Goal: Browse casually: Explore the website without a specific task or goal

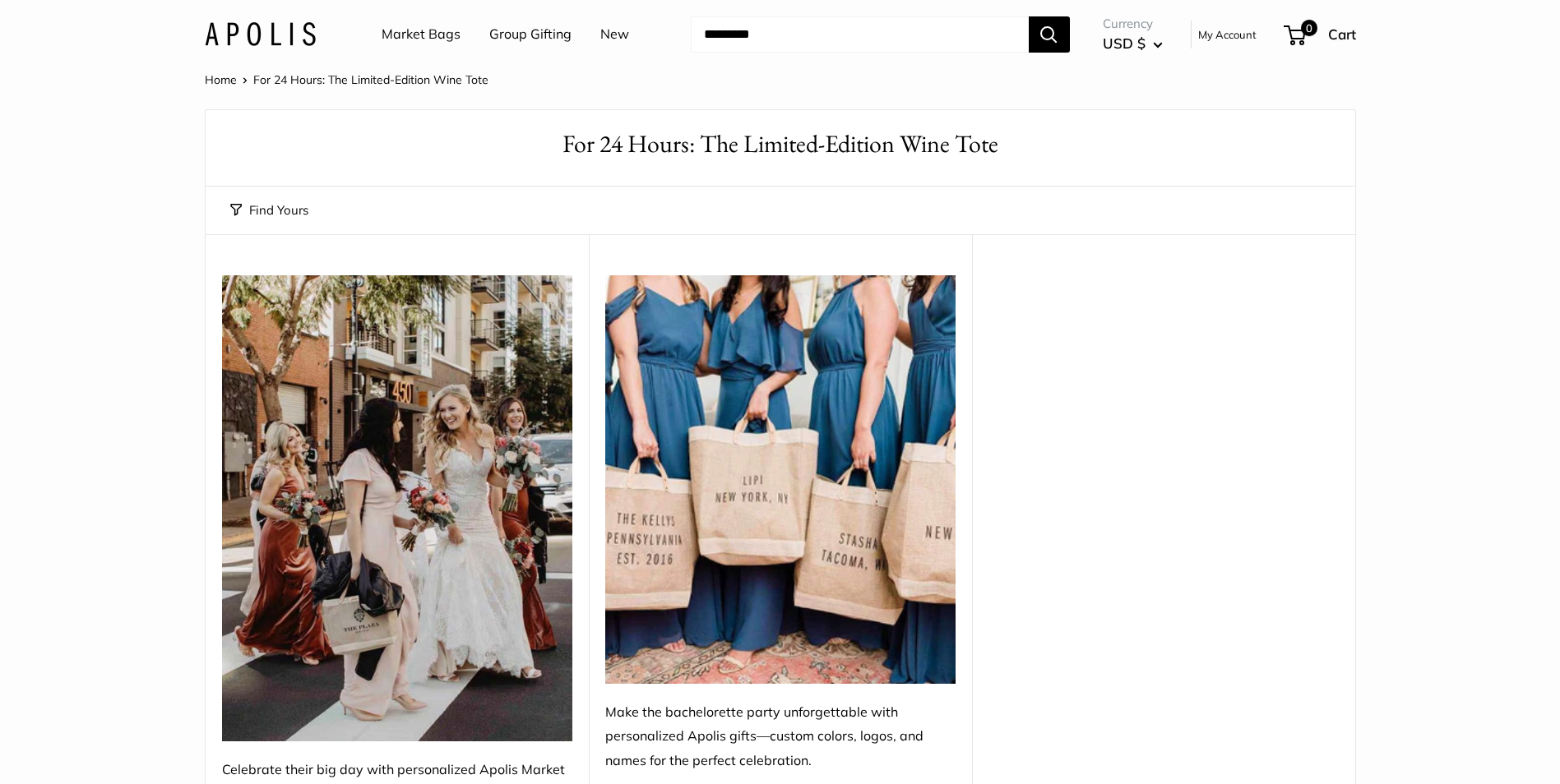
click at [602, 40] on link "New" at bounding box center [614, 34] width 29 height 25
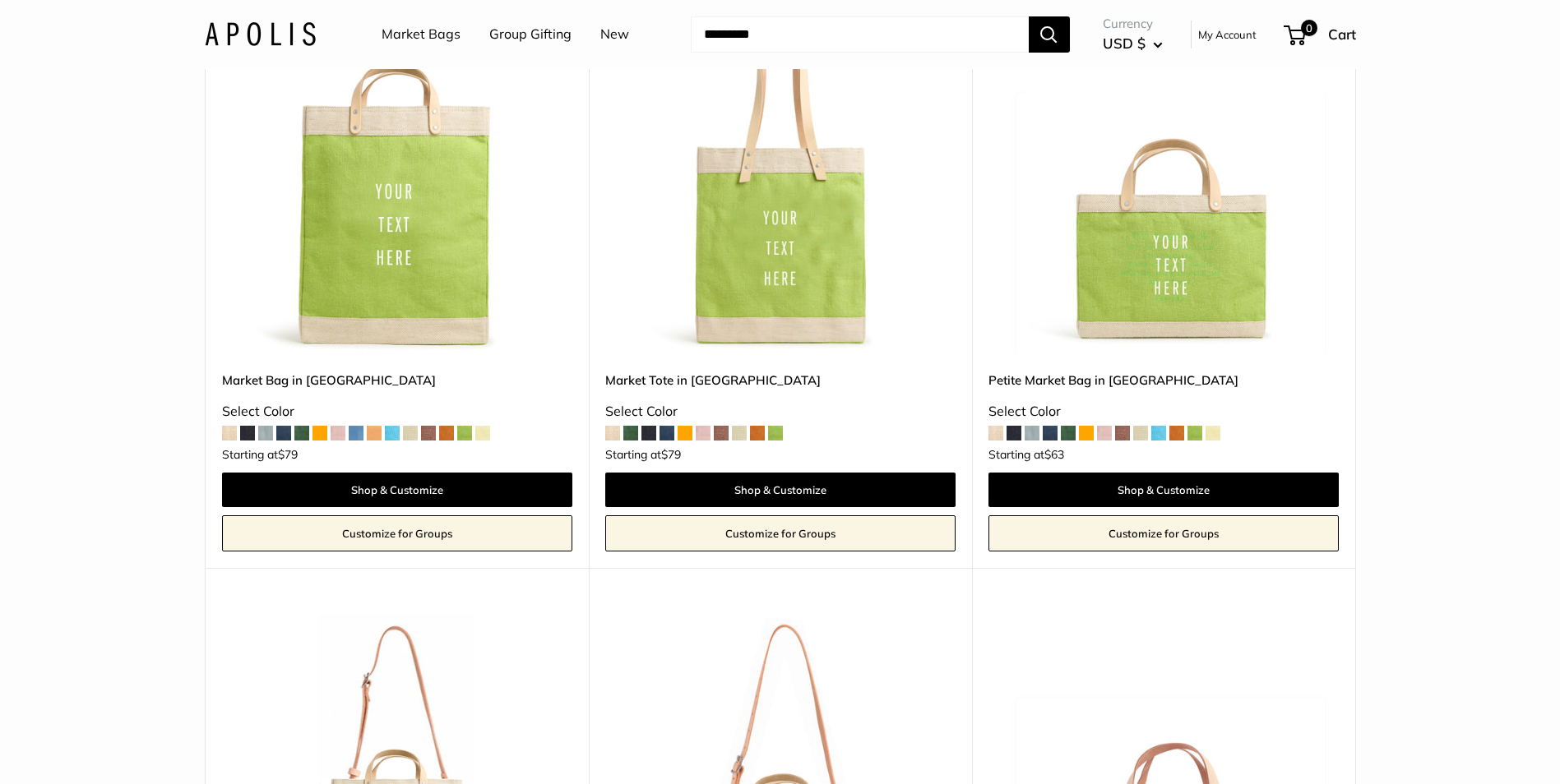
scroll to position [328, 0]
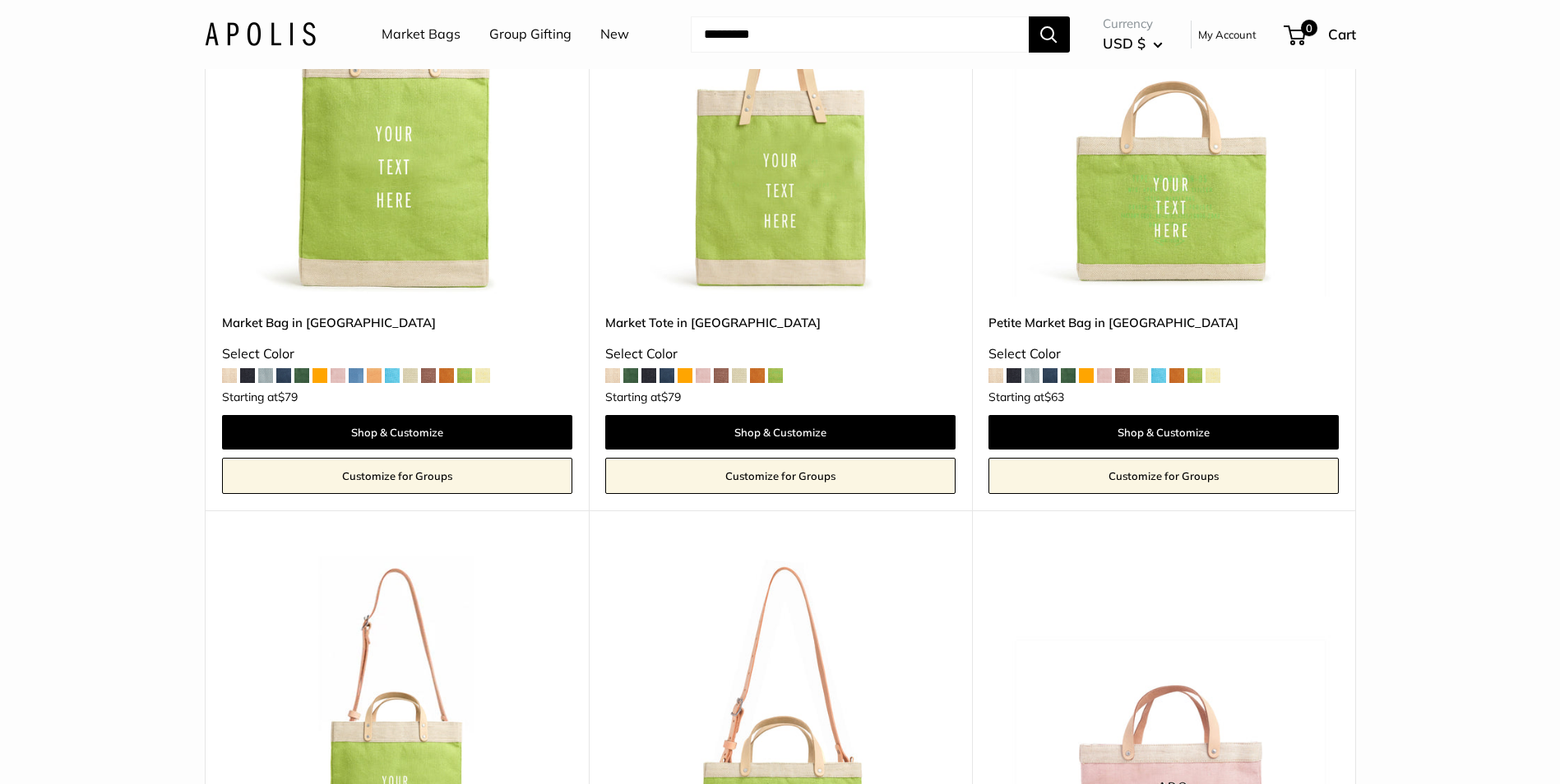
click at [1050, 373] on span at bounding box center [1049, 375] width 15 height 15
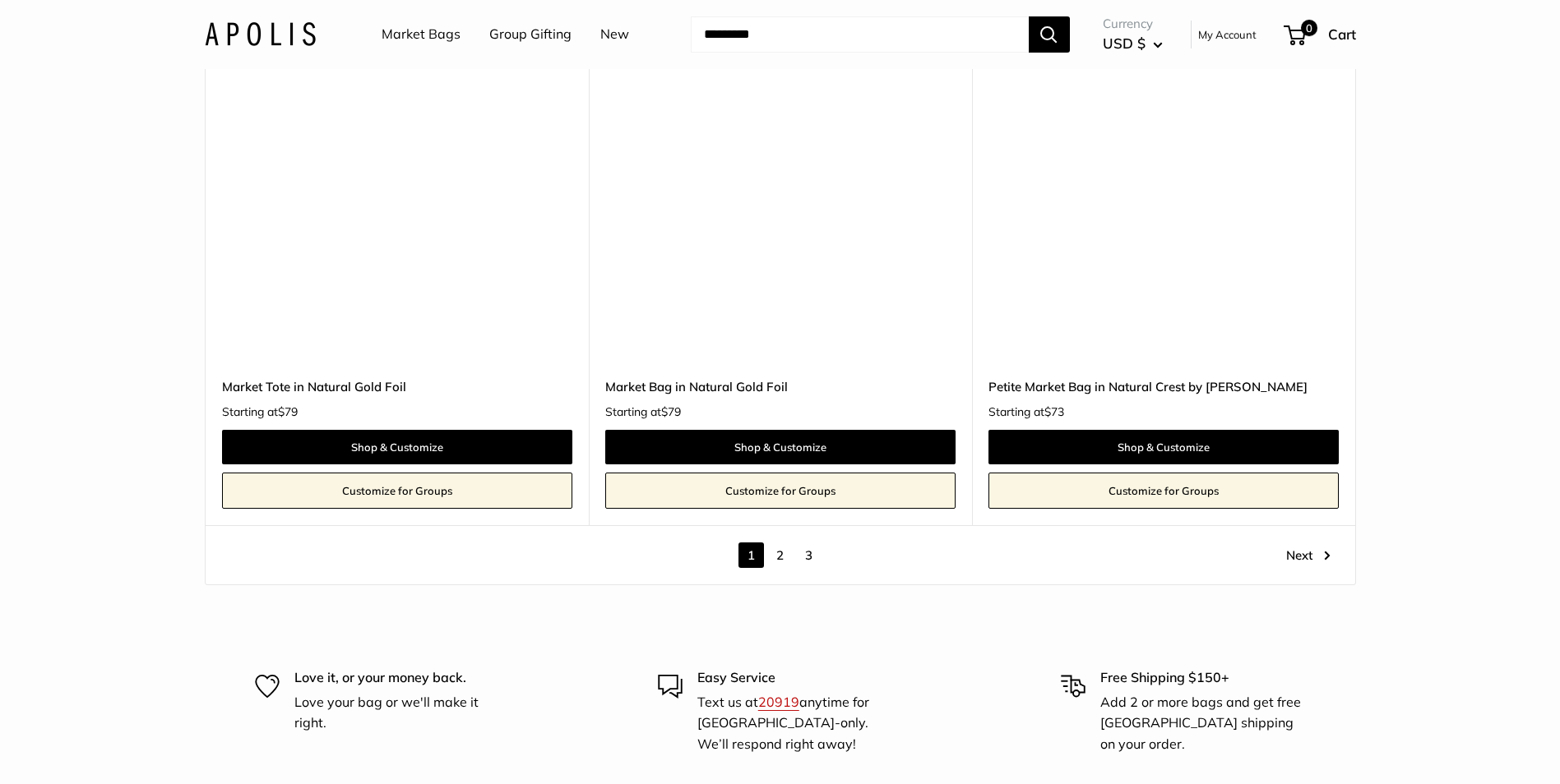
scroll to position [9367, 0]
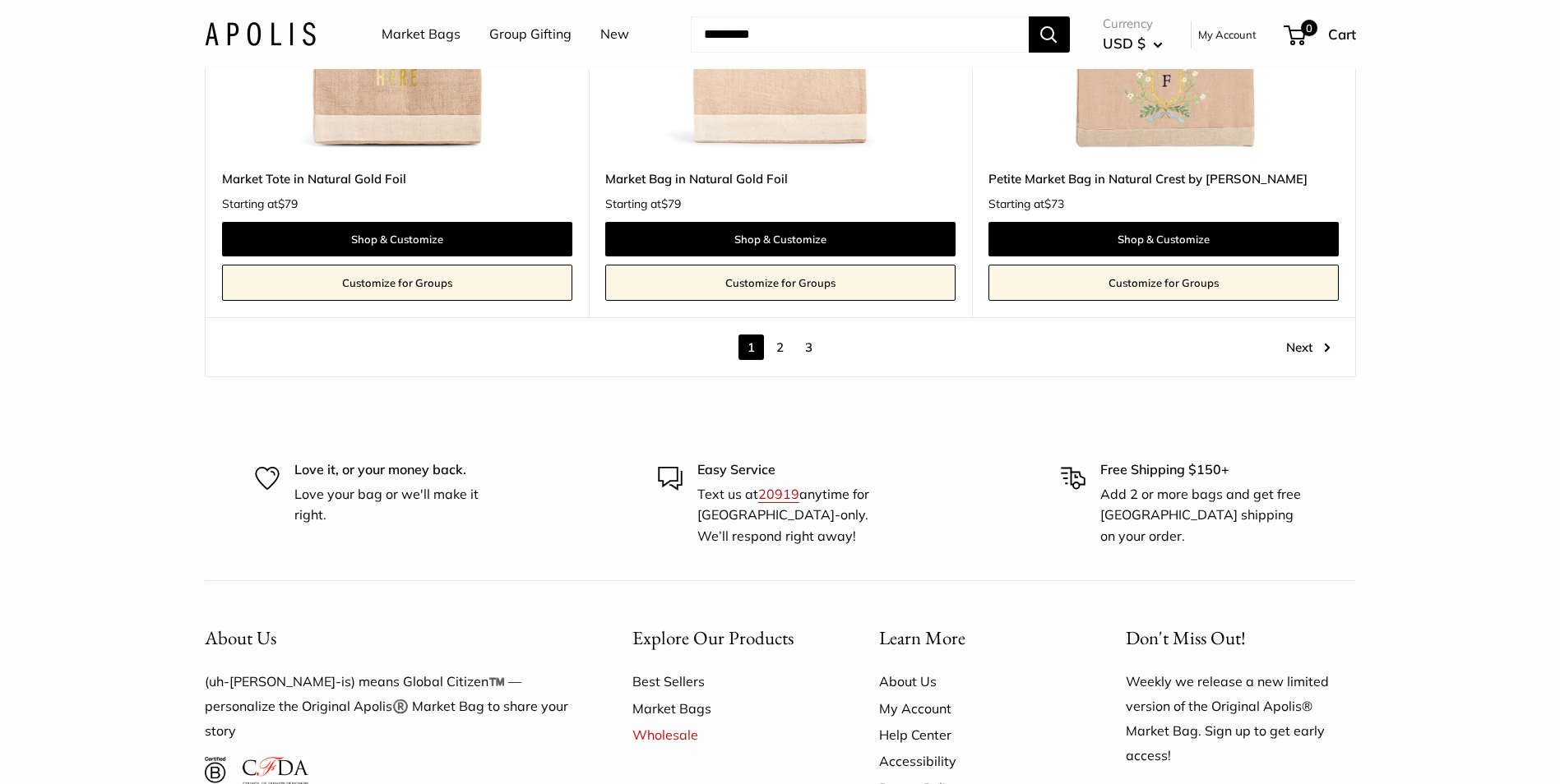
click at [781, 349] on link "2" at bounding box center [779, 347] width 26 height 26
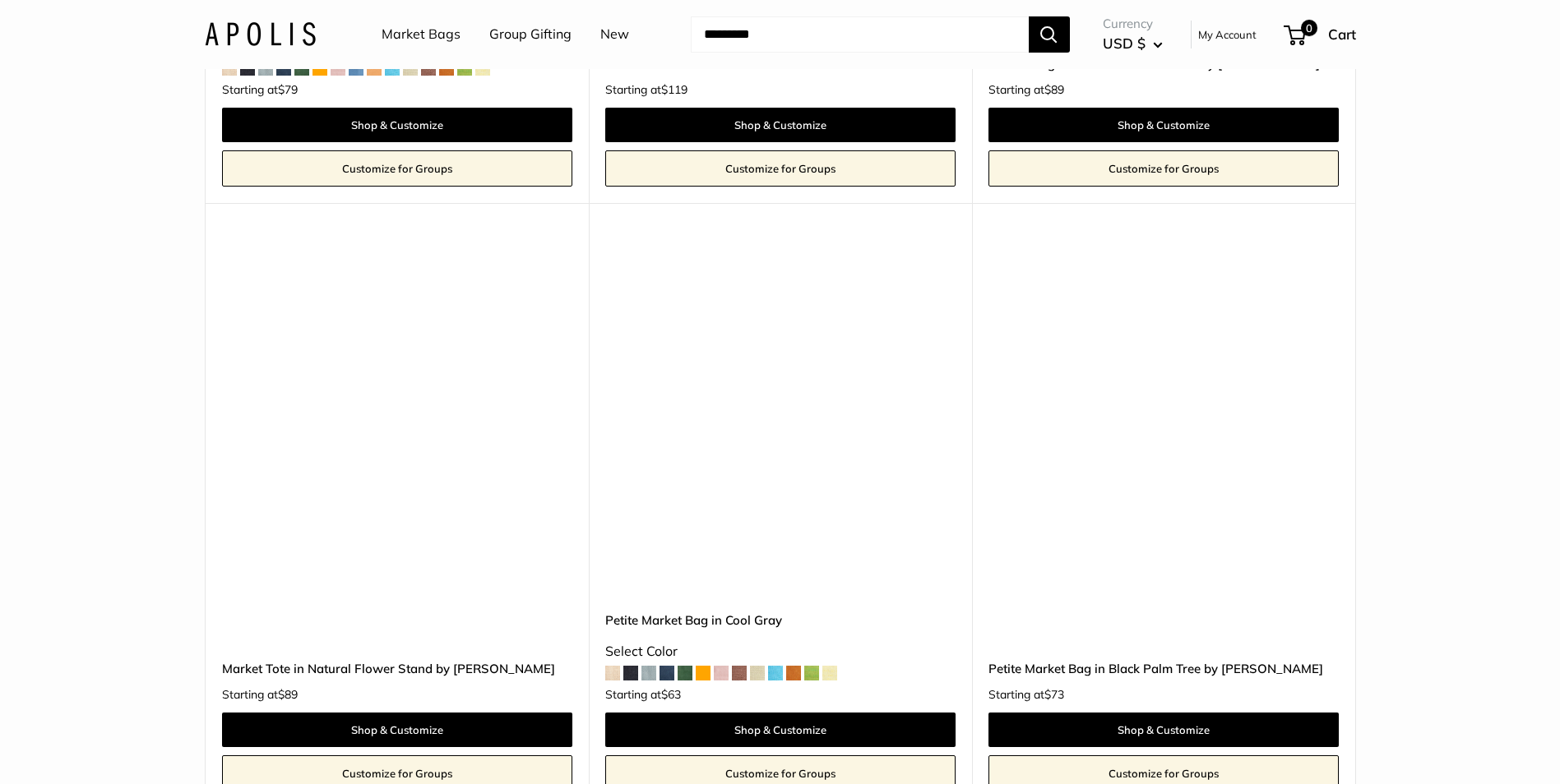
scroll to position [5279, 0]
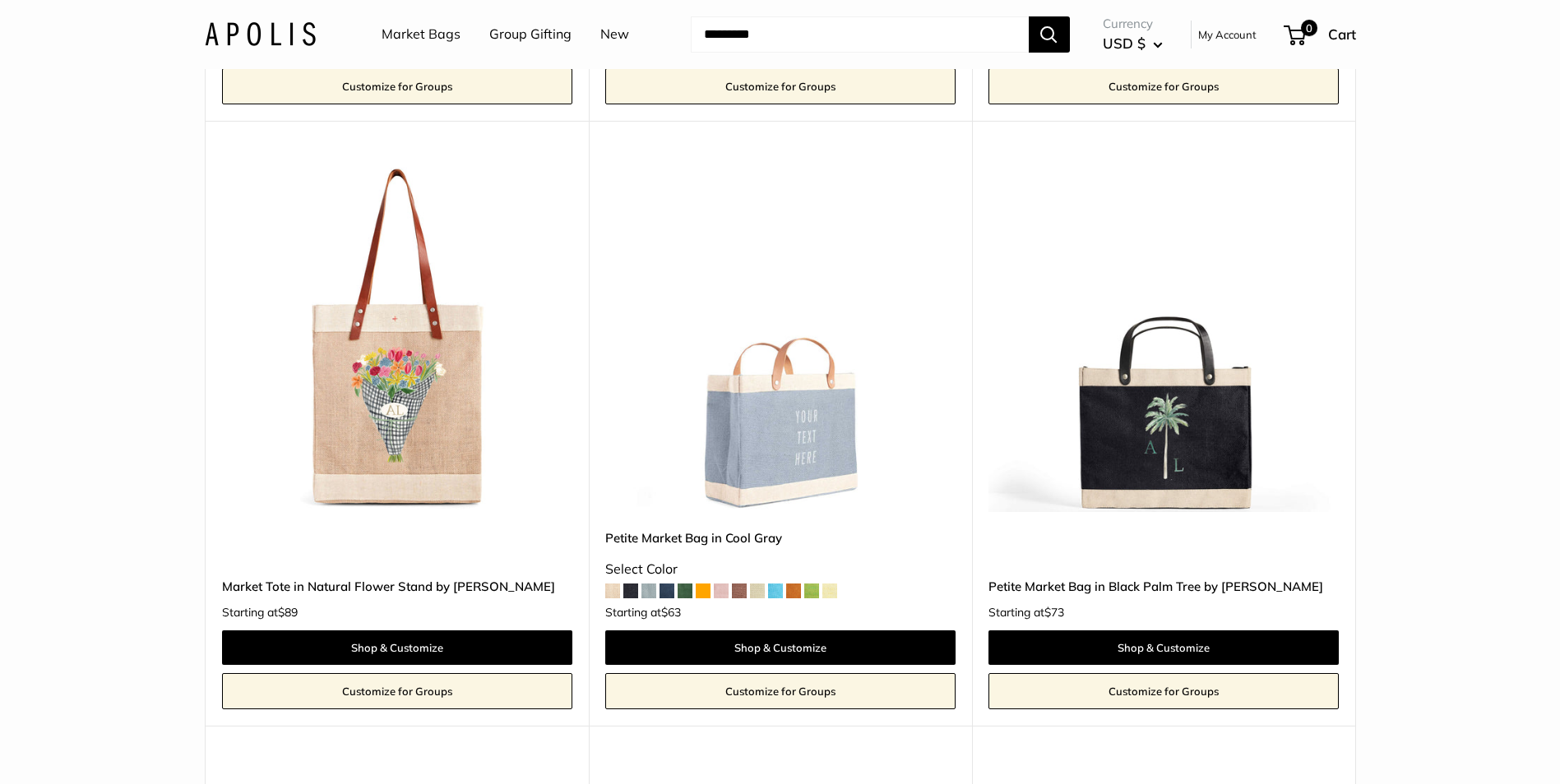
click at [724, 592] on span at bounding box center [721, 591] width 15 height 15
